Goal: Navigation & Orientation: Find specific page/section

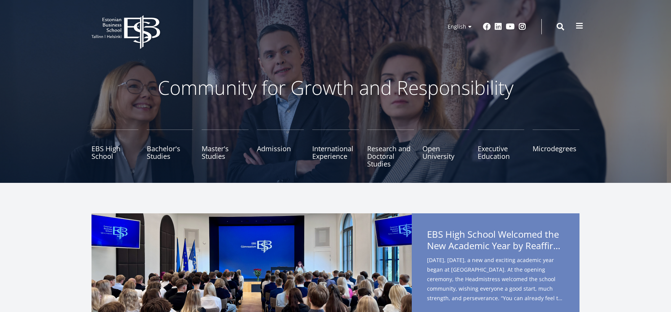
click at [576, 26] on span at bounding box center [580, 26] width 8 height 8
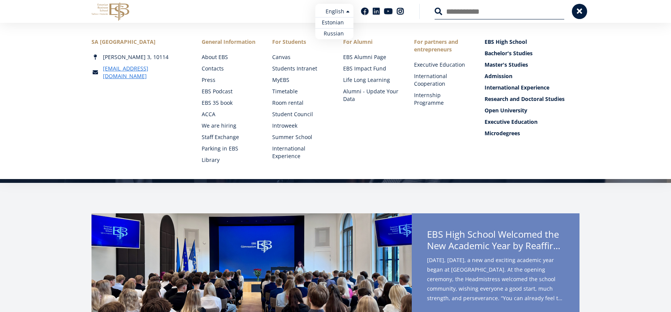
click at [339, 25] on link "Estonian" at bounding box center [334, 22] width 38 height 11
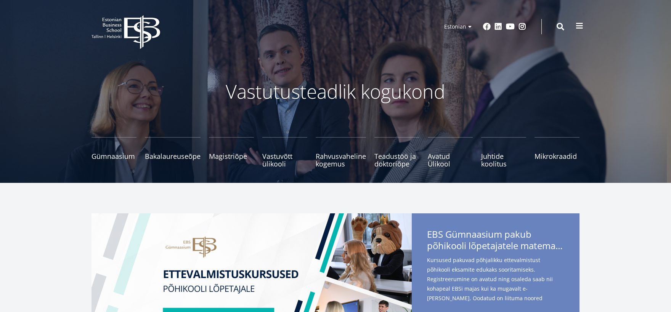
click at [582, 27] on span at bounding box center [580, 26] width 8 height 8
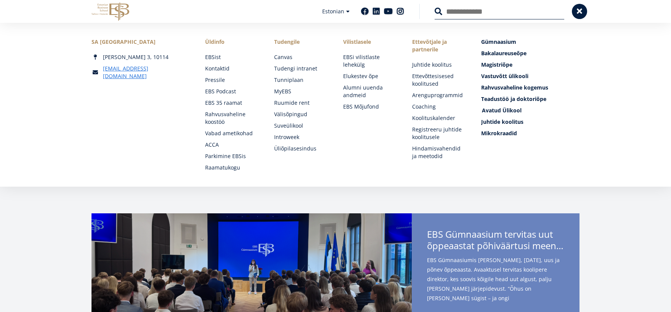
click at [491, 111] on span "Avatud Ülikool Tutvu ja registreeru" at bounding box center [502, 110] width 40 height 7
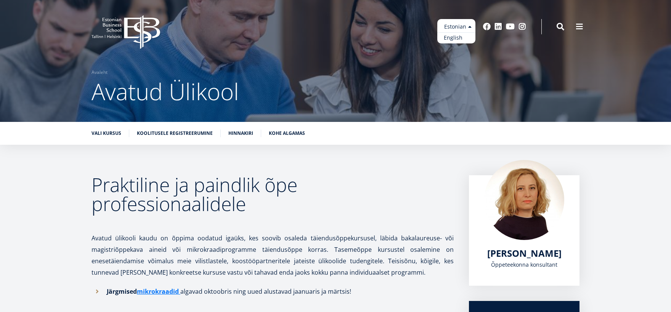
click at [461, 40] on link "English" at bounding box center [456, 37] width 38 height 11
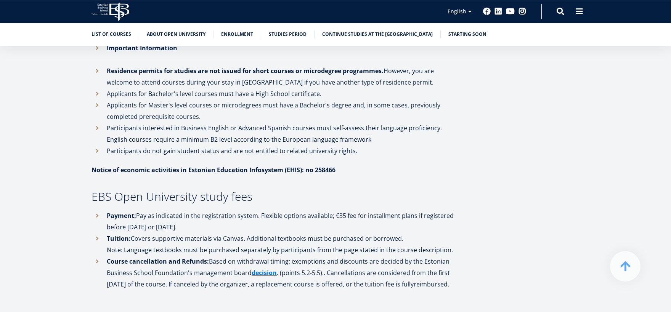
scroll to position [797, 0]
